Goal: Task Accomplishment & Management: Use online tool/utility

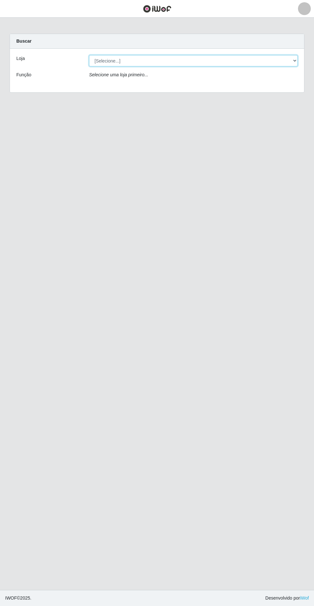
click at [110, 56] on select "[Selecione...] Atacado Vem - Loja 30 Laranjeiras Velha" at bounding box center [193, 60] width 209 height 11
select select "495"
click at [89, 55] on select "[Selecione...] Atacado Vem - Loja 30 Laranjeiras Velha" at bounding box center [193, 60] width 209 height 11
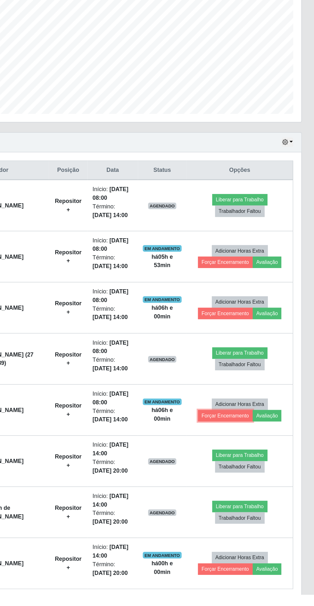
click at [245, 467] on button "Forçar Encerramento" at bounding box center [244, 466] width 43 height 9
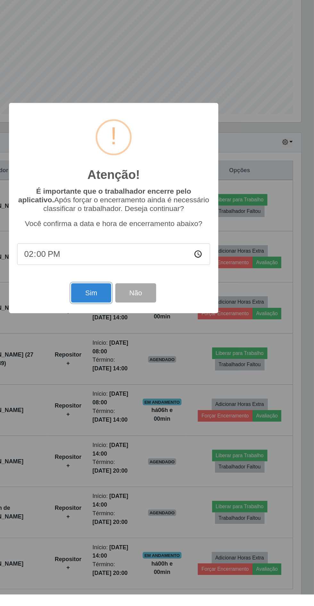
click at [139, 377] on button "Sim" at bounding box center [139, 369] width 31 height 15
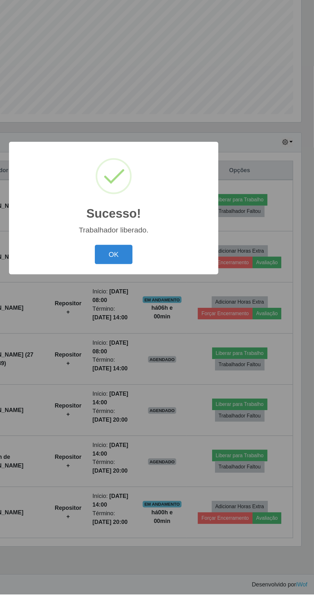
click at [153, 347] on button "OK" at bounding box center [157, 339] width 30 height 15
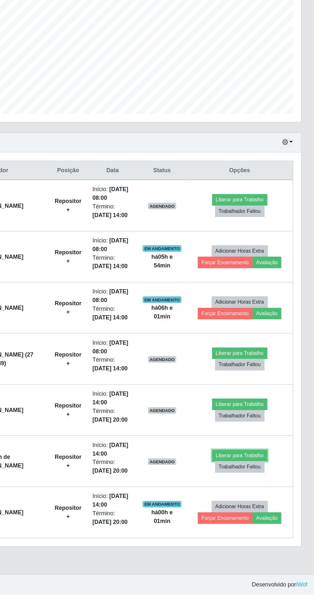
click at [268, 497] on button "Liberar para Trabalho" at bounding box center [256, 497] width 43 height 9
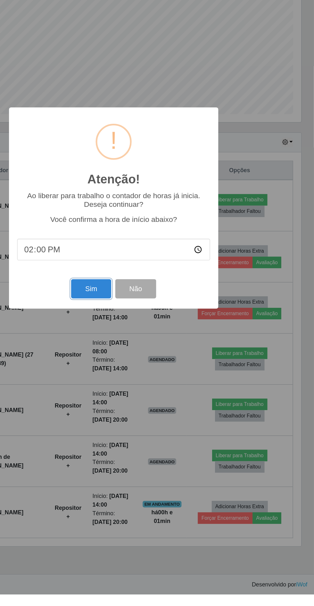
click at [137, 374] on button "Sim" at bounding box center [139, 366] width 31 height 15
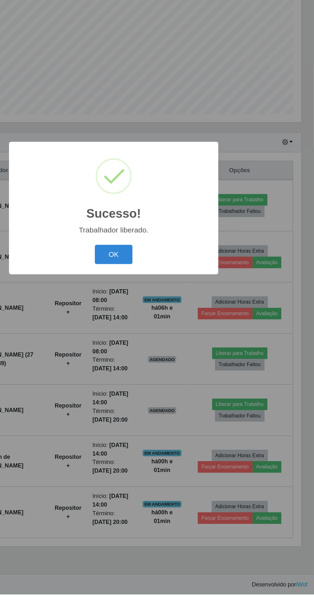
click at [160, 347] on button "OK" at bounding box center [157, 339] width 30 height 15
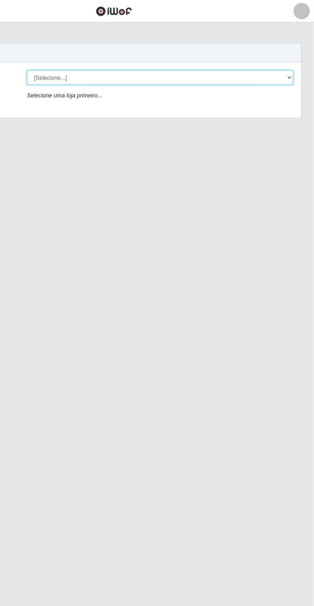
click at [207, 64] on select "[Selecione...] Atacado Vem - Loja 30 Laranjeiras Velha" at bounding box center [193, 60] width 209 height 11
select select "495"
click at [89, 55] on select "[Selecione...] Atacado Vem - Loja 30 Laranjeiras Velha" at bounding box center [193, 60] width 209 height 11
